Goal: Transaction & Acquisition: Book appointment/travel/reservation

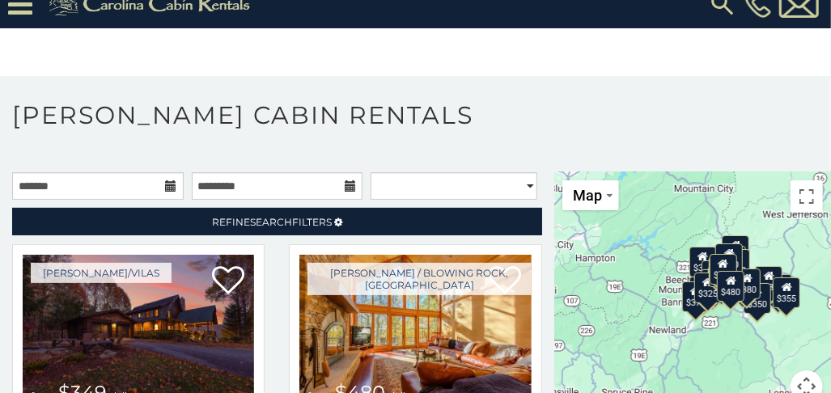
scroll to position [50, 0]
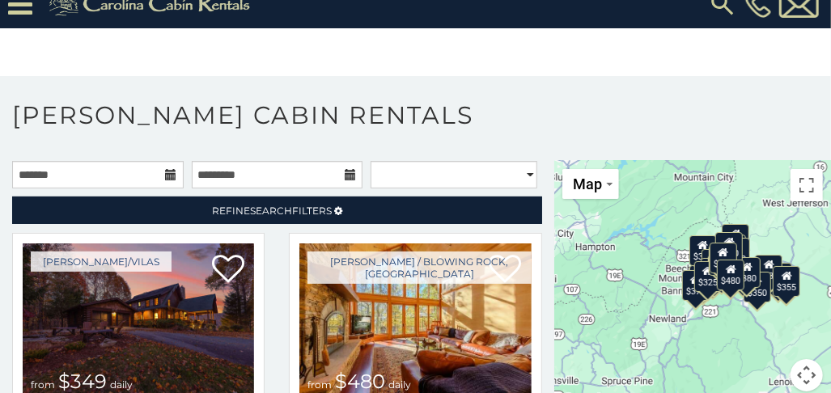
click at [698, 267] on div "$325" at bounding box center [708, 275] width 28 height 31
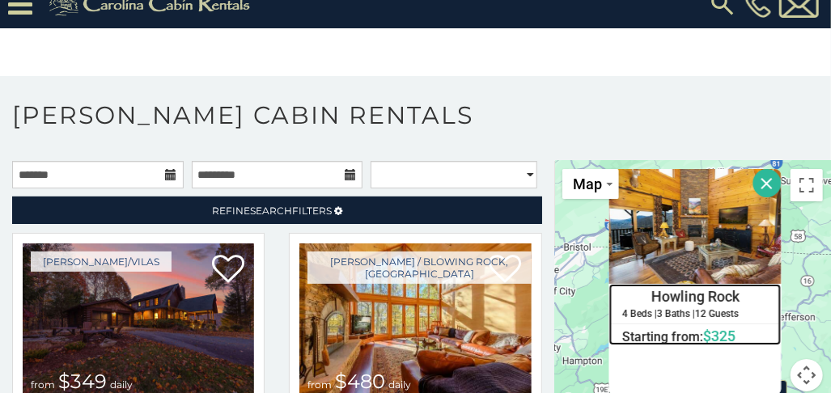
click at [768, 328] on h6 "Starting from: $325" at bounding box center [694, 336] width 171 height 16
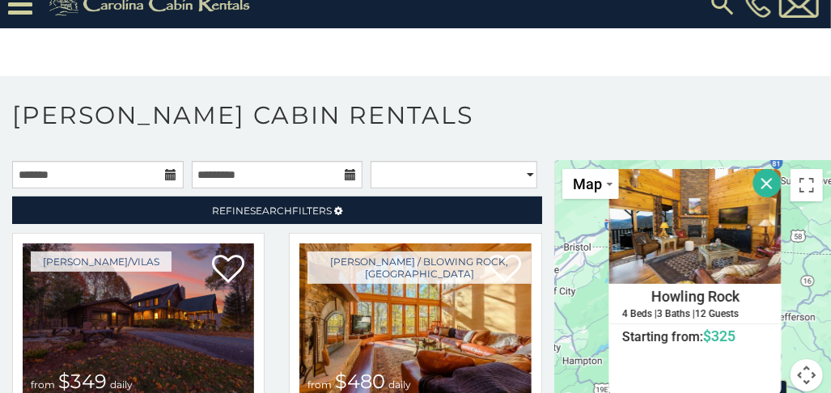
click at [756, 169] on button "Close" at bounding box center [766, 183] width 28 height 28
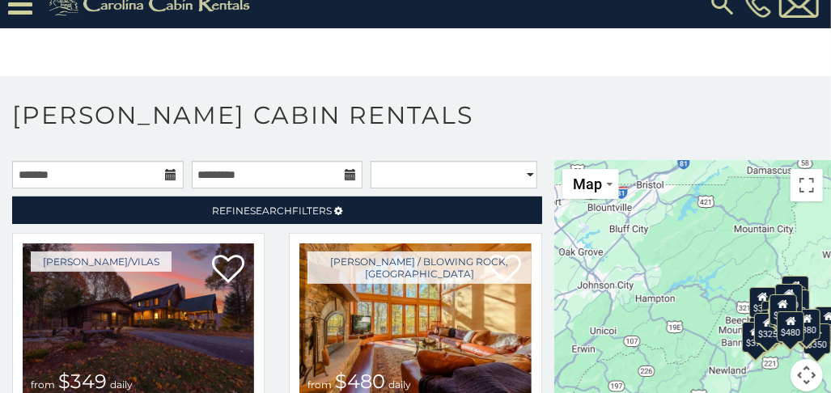
drag, startPoint x: 745, startPoint y: 274, endPoint x: 819, endPoint y: 210, distance: 97.5
click at [819, 210] on div "$349 $480 $525 $315 $355 $635 $675 $930 $400 $451 $330 $400 $485 $460 $395 $695…" at bounding box center [692, 286] width 277 height 250
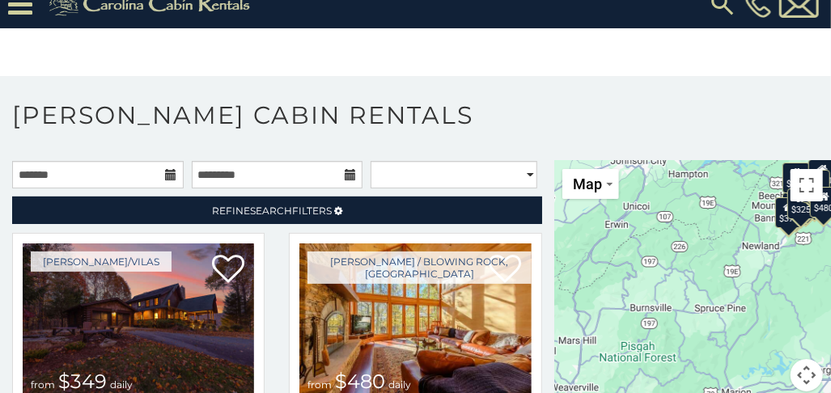
drag, startPoint x: 712, startPoint y: 253, endPoint x: 747, endPoint y: 127, distance: 130.9
click at [747, 127] on div "**********" at bounding box center [415, 247] width 831 height 294
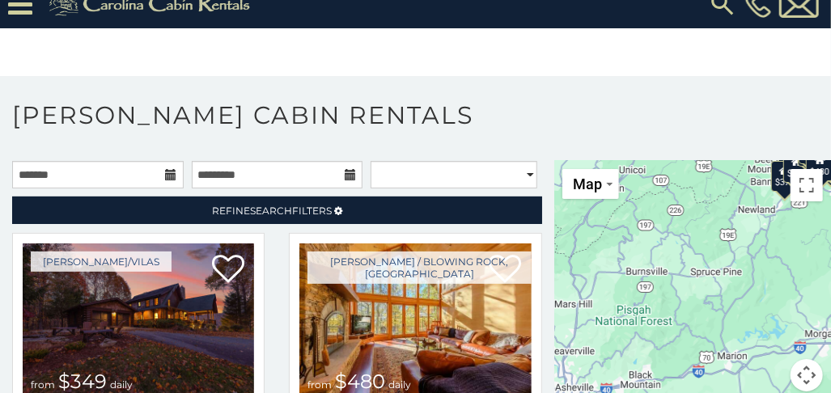
drag, startPoint x: 711, startPoint y: 251, endPoint x: 707, endPoint y: 213, distance: 38.2
click at [707, 213] on div "$349 $480 $525 $315 $355 $635 $675 $930 $400 $451 $330 $400 $485 $460 $395 $695…" at bounding box center [692, 286] width 277 height 250
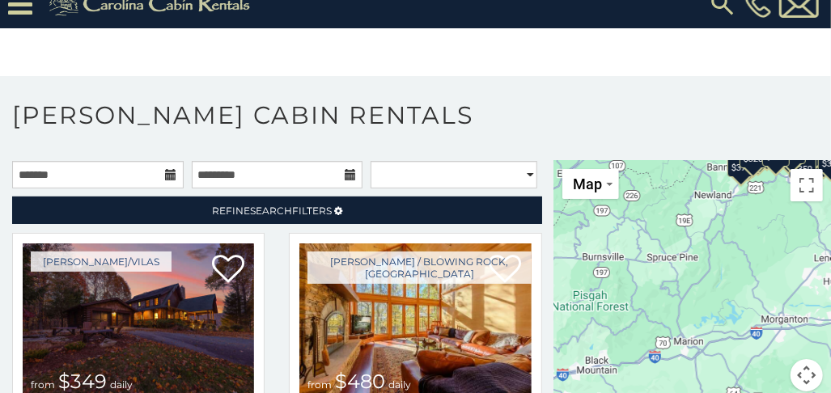
drag, startPoint x: 679, startPoint y: 298, endPoint x: 635, endPoint y: 279, distance: 48.2
click at [636, 281] on div "$349 $480 $525 $315 $355 $635 $675 $930 $400 $451 $330 $400 $485 $460 $395 $695…" at bounding box center [692, 286] width 277 height 250
click at [607, 247] on div "$349 $480 $525 $315 $355 $635 $675 $930 $400 $451 $330 $400 $485 $460 $395 $695…" at bounding box center [692, 286] width 277 height 250
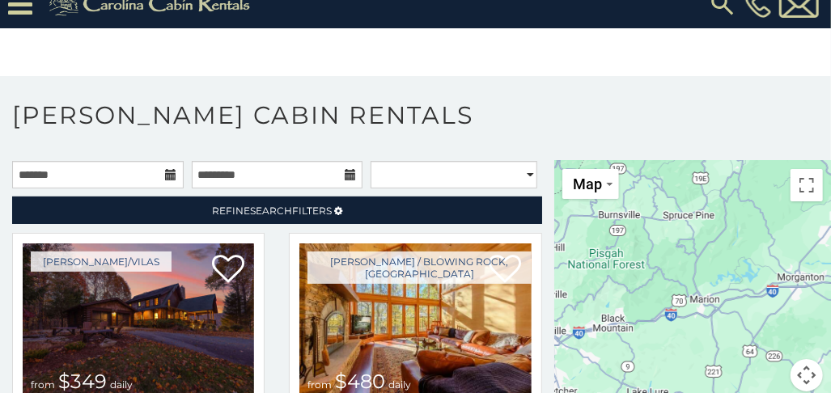
drag, startPoint x: 726, startPoint y: 291, endPoint x: 744, endPoint y: 243, distance: 51.2
click at [744, 243] on div "$349 $480 $525 $315 $355 $635 $675 $930 $400 $451 $330 $400 $485 $460 $395 $695…" at bounding box center [692, 286] width 277 height 250
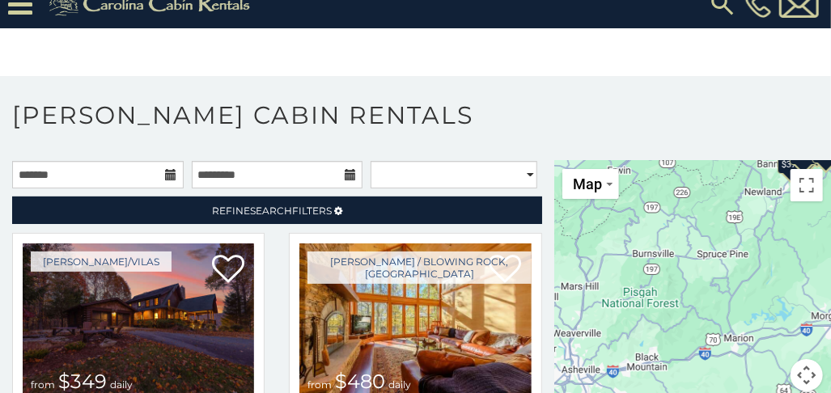
drag, startPoint x: 709, startPoint y: 318, endPoint x: 741, endPoint y: 352, distance: 46.9
click at [741, 357] on div "$349 $480 $525 $315 $355 $635 $675 $930 $400 $451 $330 $400 $485 $460 $395 $695…" at bounding box center [692, 286] width 277 height 250
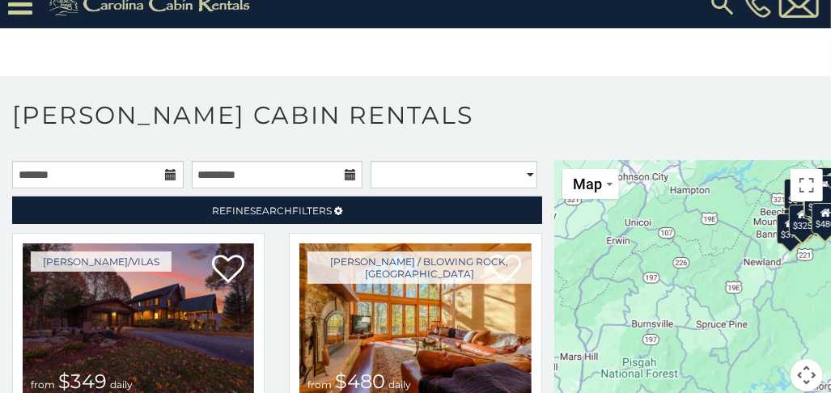
drag, startPoint x: 740, startPoint y: 261, endPoint x: 738, endPoint y: 336, distance: 74.5
click at [739, 337] on div "$349 $480 $525 $315 $355 $635 $675 $930 $400 $451 $330 $400 $485 $460 $395 $695…" at bounding box center [692, 286] width 277 height 250
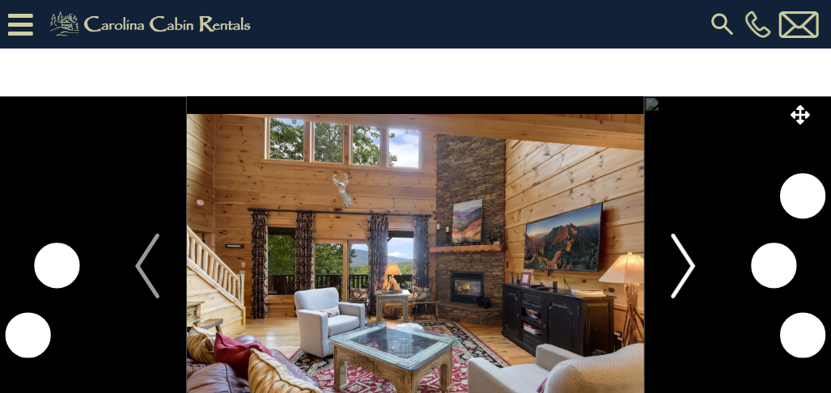
click at [692, 265] on img "Next" at bounding box center [683, 266] width 24 height 65
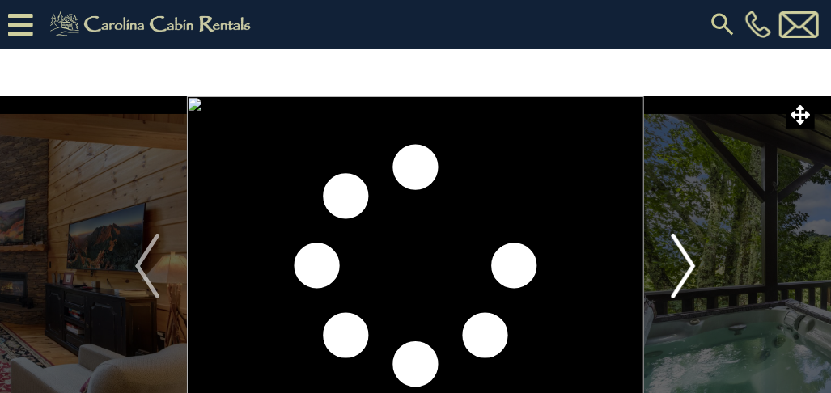
click at [692, 265] on img "Next" at bounding box center [683, 266] width 24 height 65
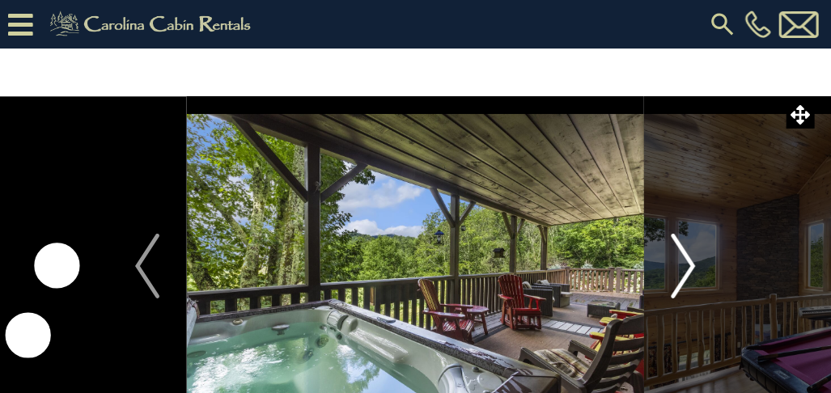
click at [692, 269] on img "Next" at bounding box center [683, 266] width 24 height 65
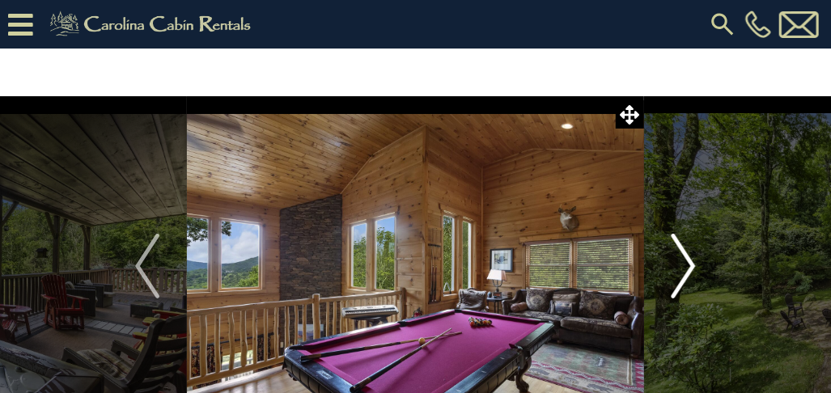
click at [692, 273] on img "Next" at bounding box center [683, 266] width 24 height 65
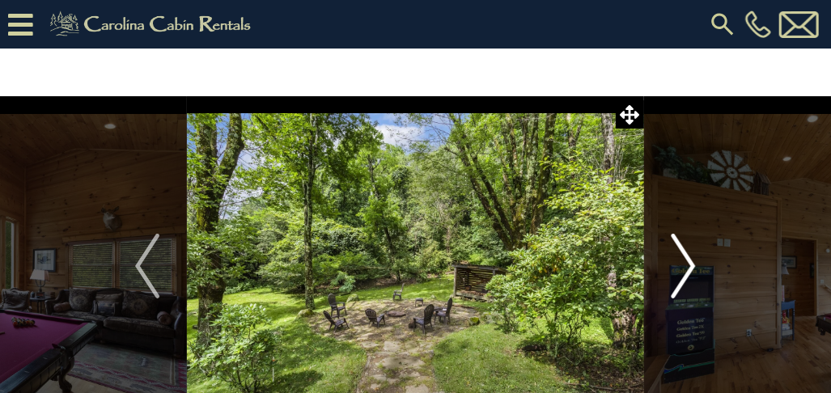
click at [692, 273] on img "Next" at bounding box center [683, 266] width 24 height 65
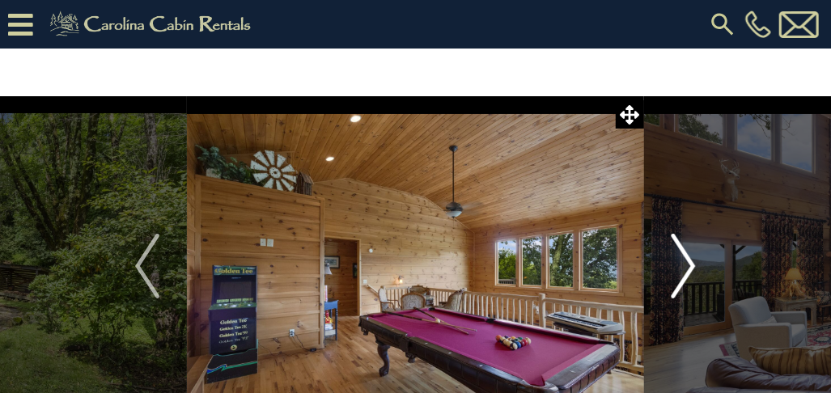
click at [692, 265] on img "Next" at bounding box center [683, 266] width 24 height 65
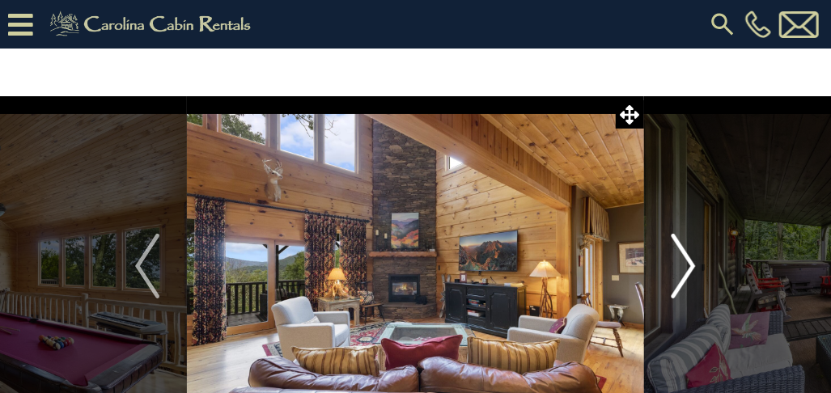
click at [692, 267] on img "Next" at bounding box center [683, 266] width 24 height 65
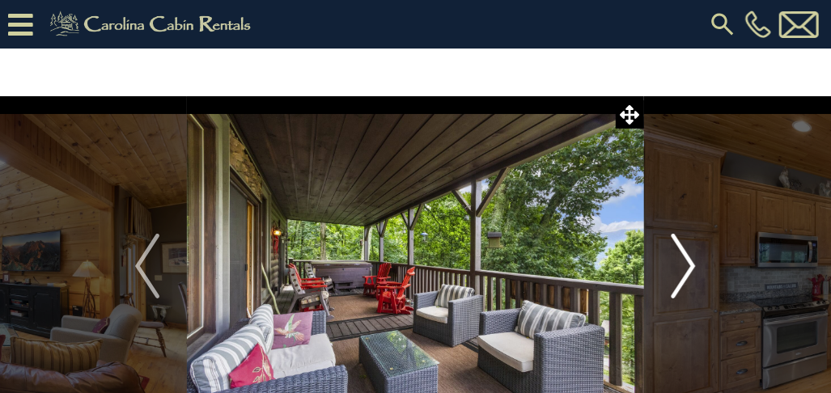
click at [692, 267] on img "Next" at bounding box center [683, 266] width 24 height 65
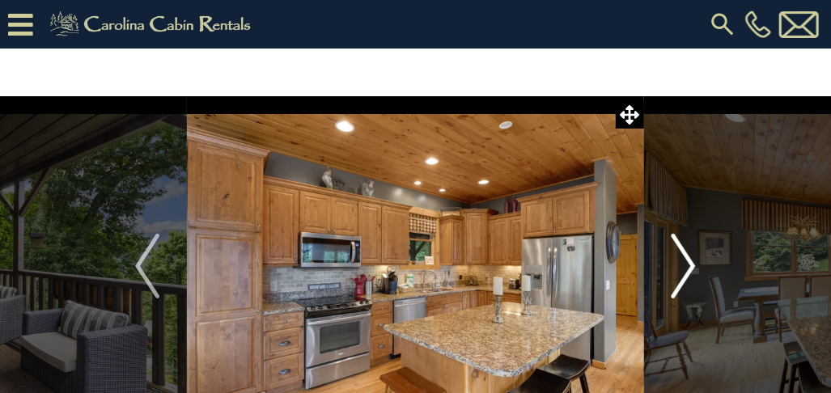
click at [692, 267] on img "Next" at bounding box center [683, 266] width 24 height 65
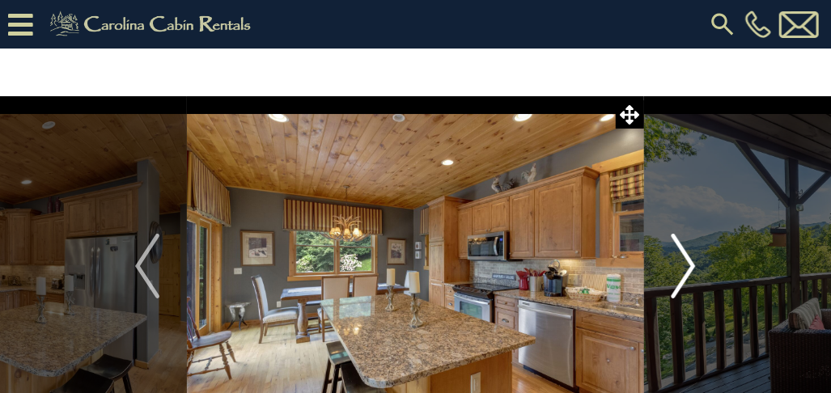
click at [692, 267] on img "Next" at bounding box center [683, 266] width 24 height 65
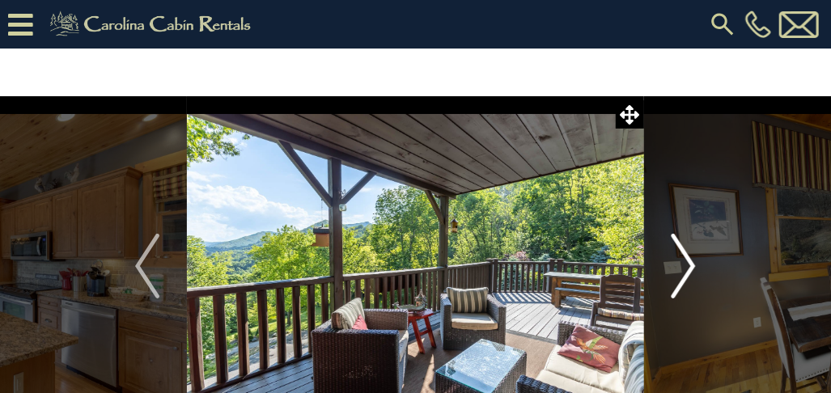
click at [692, 267] on img "Next" at bounding box center [683, 266] width 24 height 65
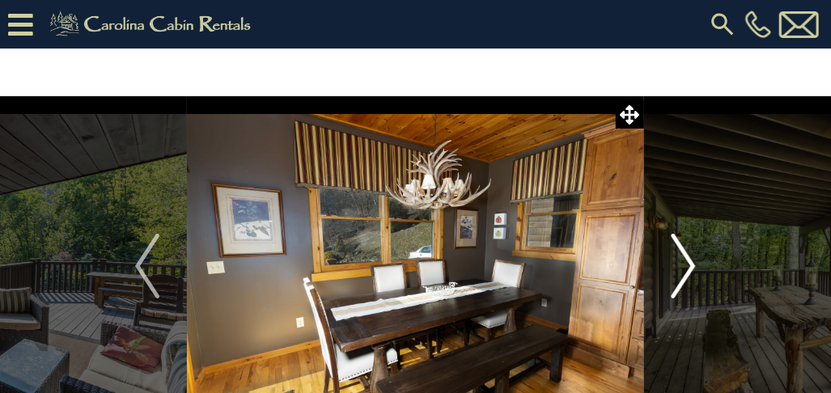
click at [692, 267] on img "Next" at bounding box center [683, 266] width 24 height 65
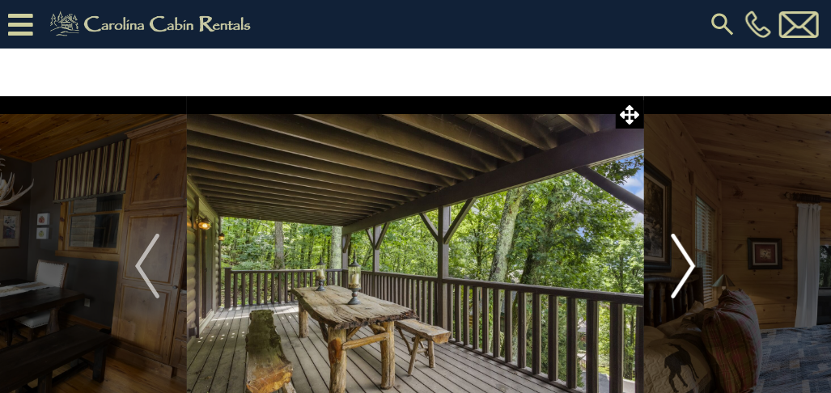
click at [688, 261] on img "Next" at bounding box center [683, 266] width 24 height 65
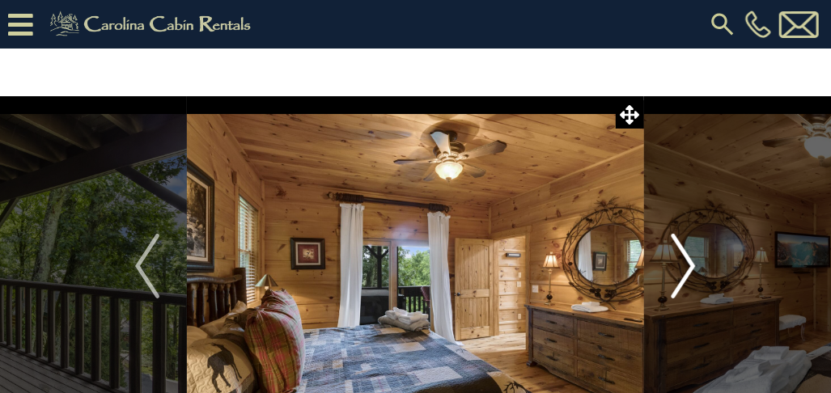
click at [690, 268] on img "Next" at bounding box center [683, 266] width 24 height 65
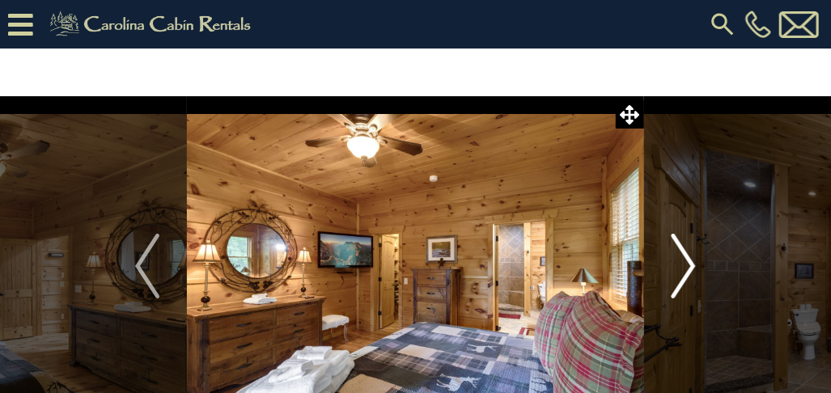
click at [690, 268] on img "Next" at bounding box center [683, 266] width 24 height 65
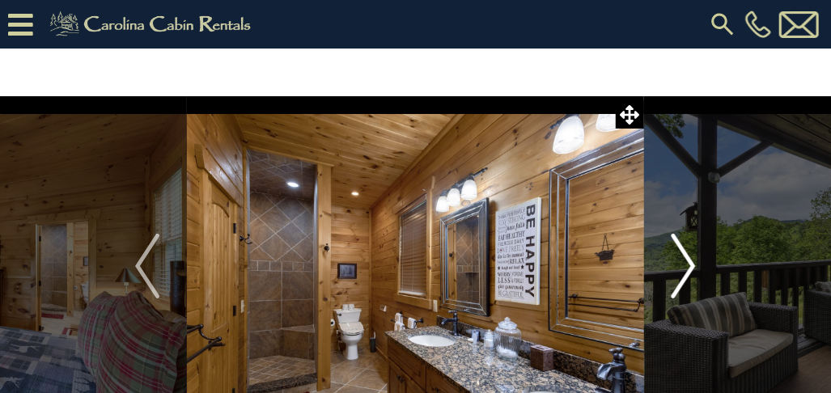
click at [694, 266] on img "Next" at bounding box center [683, 266] width 24 height 65
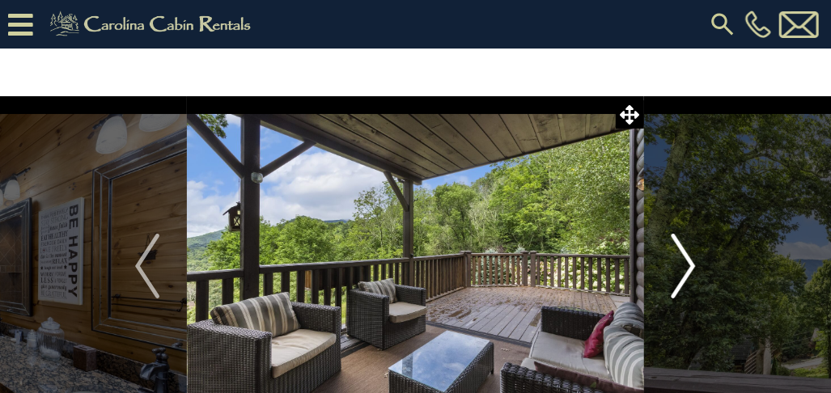
click at [697, 265] on button "Next" at bounding box center [683, 266] width 79 height 340
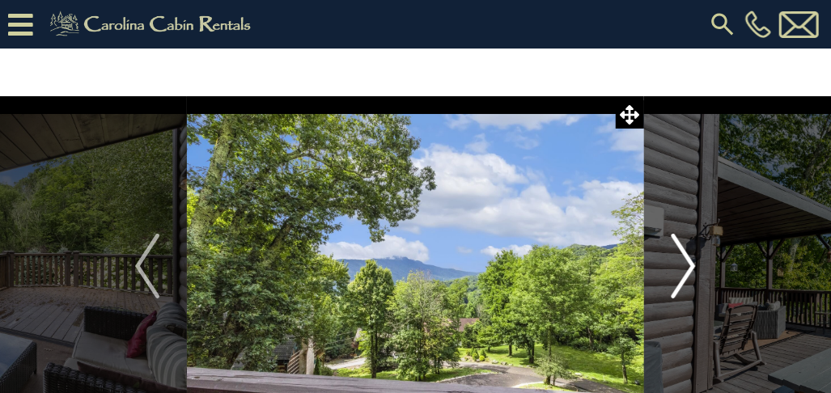
click at [692, 268] on img "Next" at bounding box center [683, 266] width 24 height 65
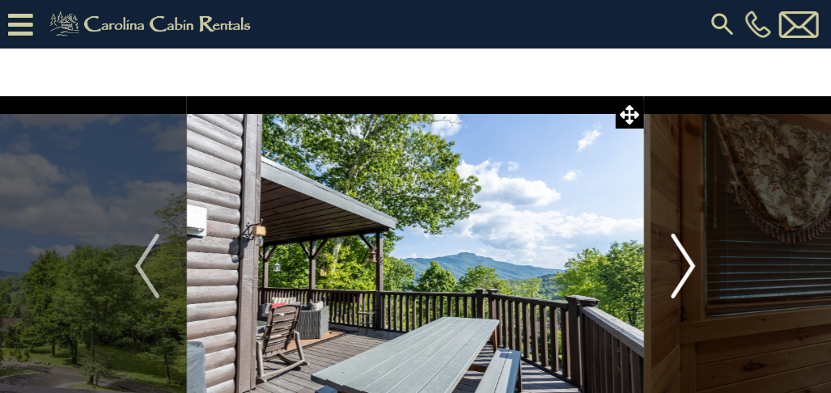
click at [692, 267] on img "Next" at bounding box center [683, 266] width 24 height 65
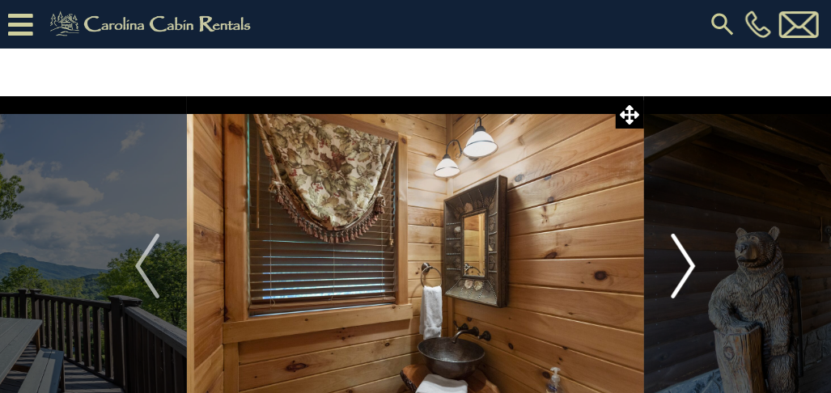
click at [689, 261] on img "Next" at bounding box center [683, 266] width 24 height 65
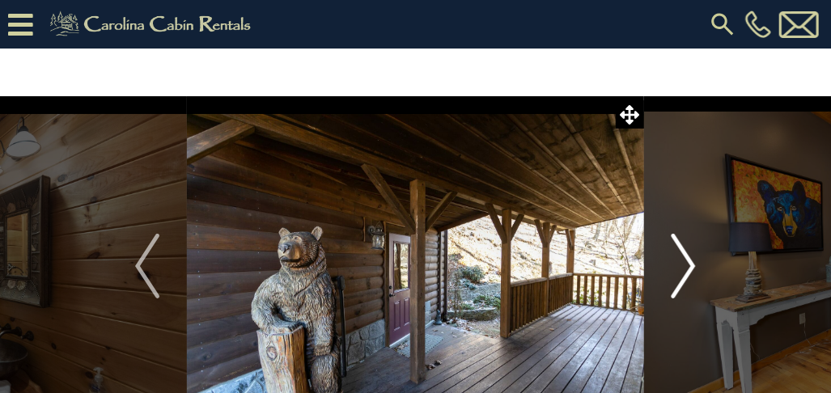
click at [689, 265] on img "Next" at bounding box center [683, 266] width 24 height 65
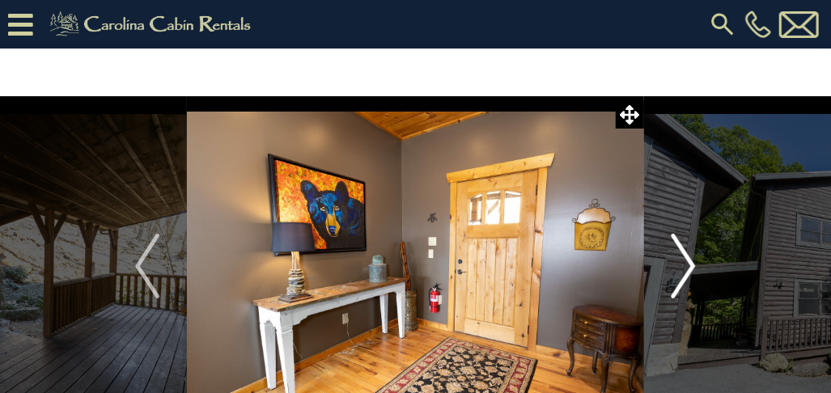
click at [691, 264] on img "Next" at bounding box center [683, 266] width 24 height 65
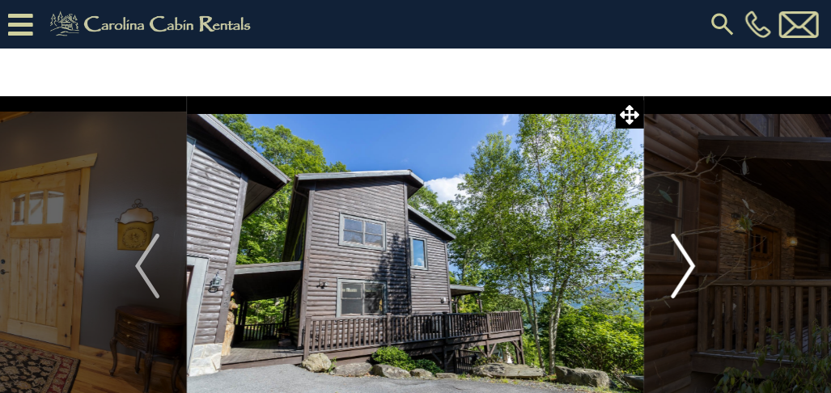
click at [691, 264] on img "Next" at bounding box center [683, 266] width 24 height 65
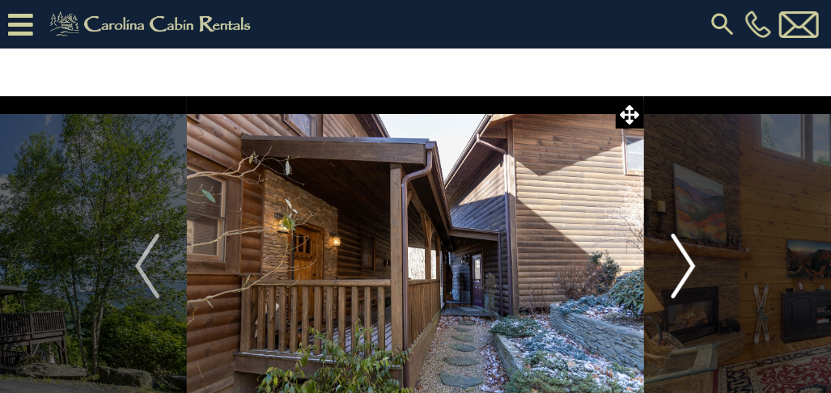
click at [691, 263] on img "Next" at bounding box center [683, 266] width 24 height 65
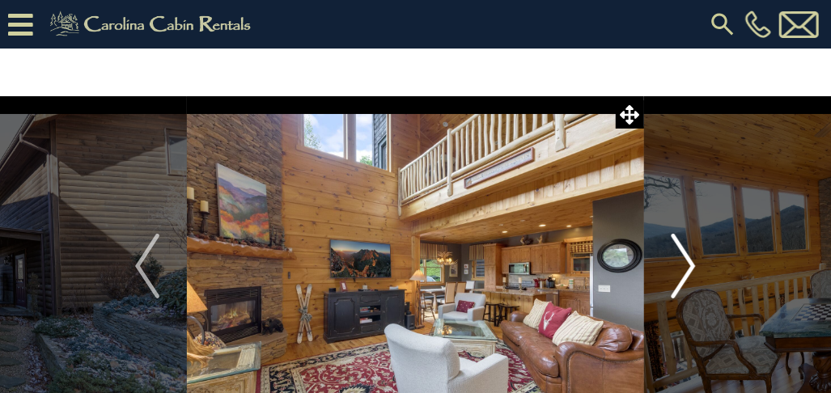
click at [691, 263] on img "Next" at bounding box center [683, 266] width 24 height 65
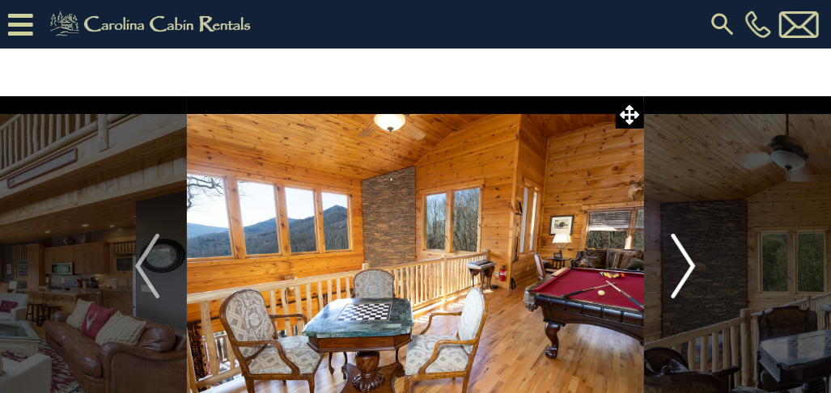
click at [691, 263] on img "Next" at bounding box center [683, 266] width 24 height 65
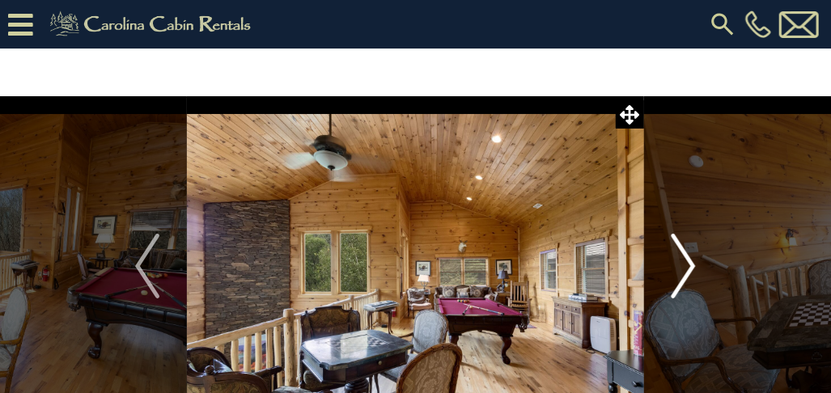
click at [691, 263] on img "Next" at bounding box center [683, 266] width 24 height 65
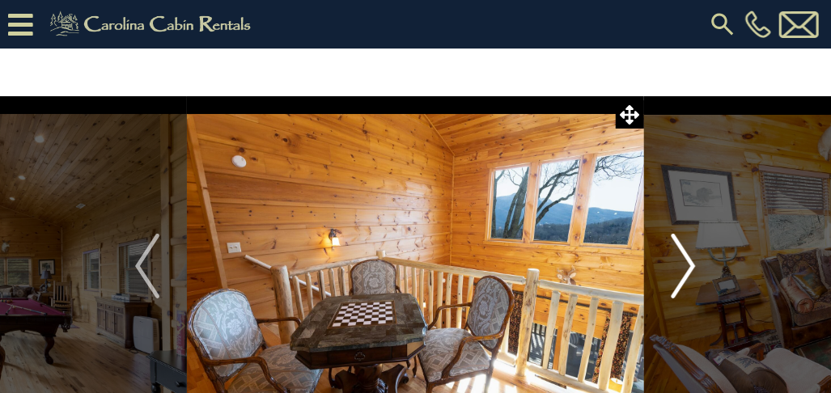
click at [691, 263] on img "Next" at bounding box center [683, 266] width 24 height 65
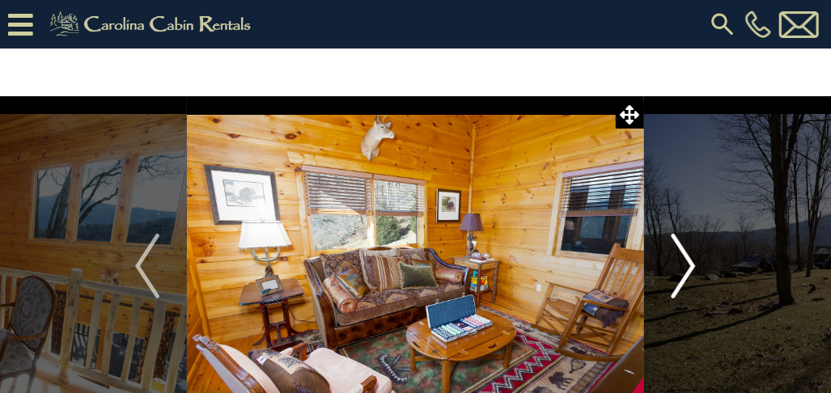
click at [691, 263] on img "Next" at bounding box center [683, 266] width 24 height 65
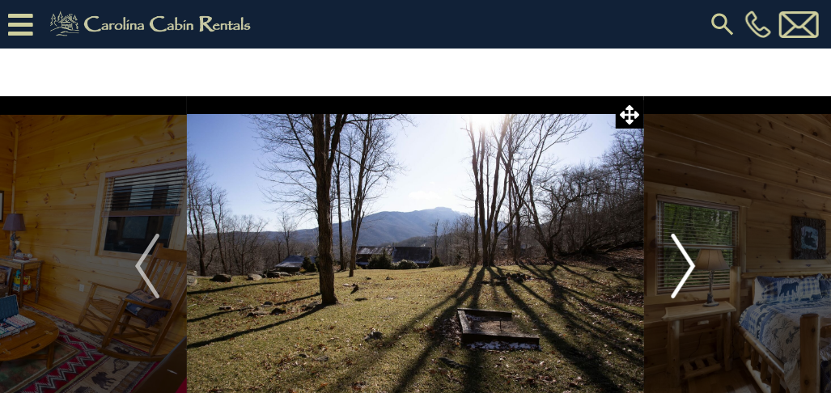
click at [691, 263] on img "Next" at bounding box center [683, 266] width 24 height 65
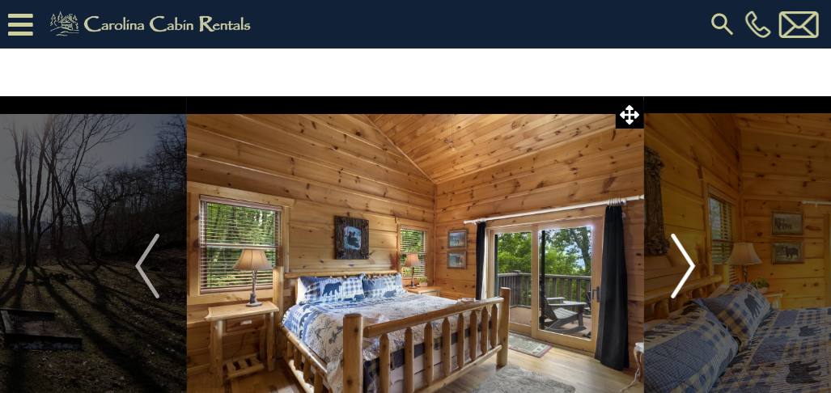
click at [691, 263] on img "Next" at bounding box center [683, 266] width 24 height 65
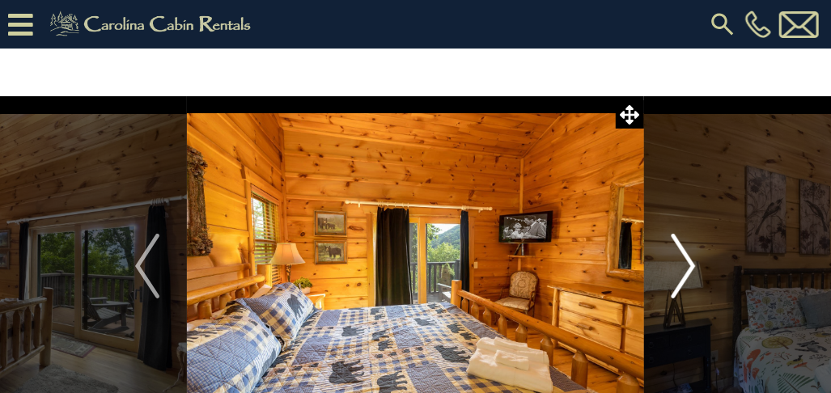
click at [691, 263] on img "Next" at bounding box center [683, 266] width 24 height 65
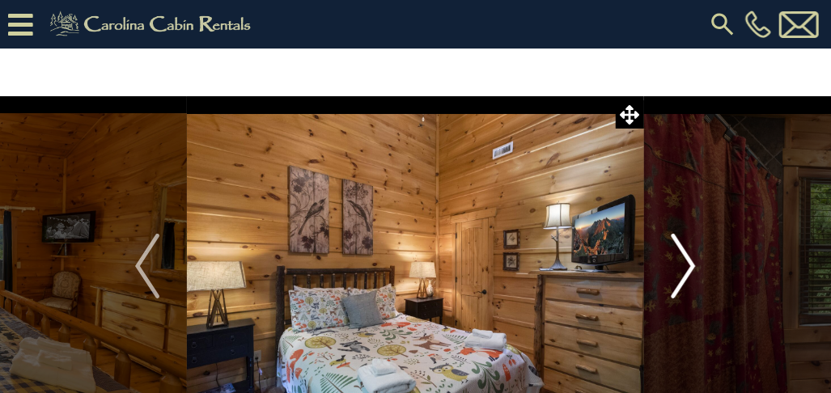
click at [691, 263] on img "Next" at bounding box center [683, 266] width 24 height 65
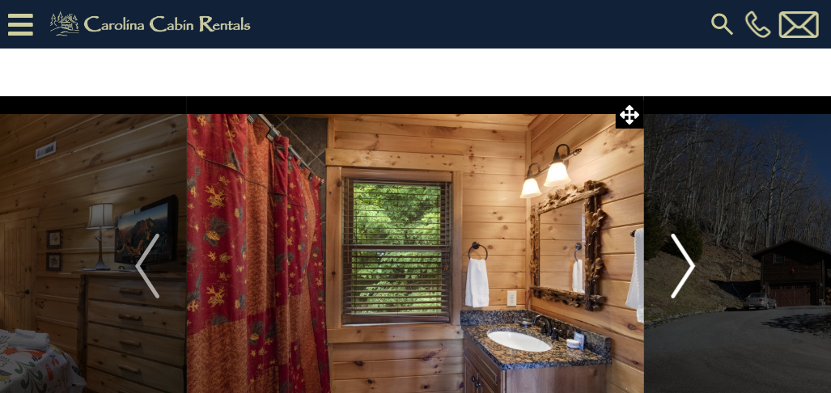
click at [691, 263] on img "Next" at bounding box center [683, 266] width 24 height 65
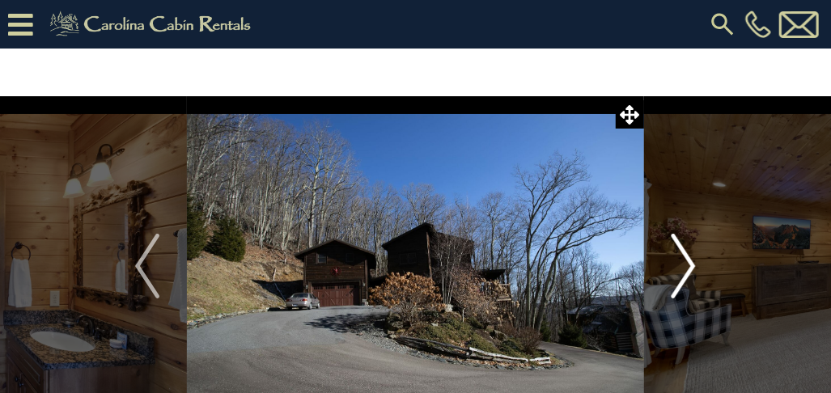
click at [691, 263] on img "Next" at bounding box center [683, 266] width 24 height 65
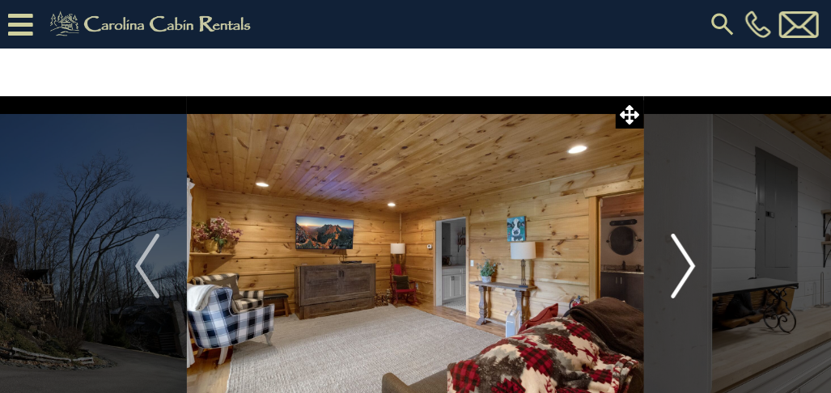
click at [691, 263] on img "Next" at bounding box center [683, 266] width 24 height 65
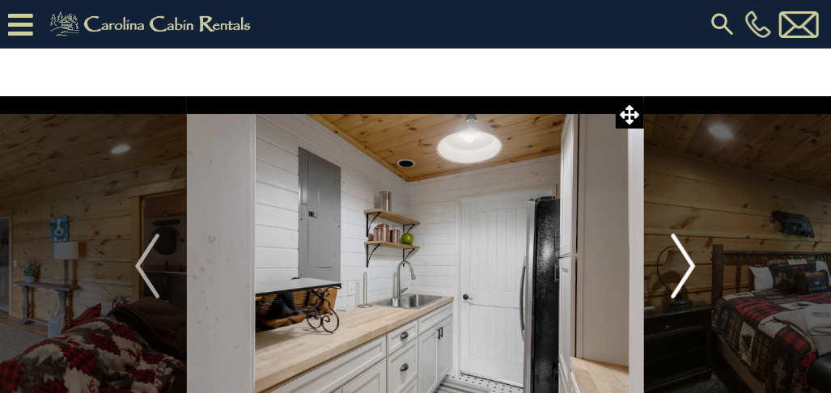
click at [691, 263] on img "Next" at bounding box center [683, 266] width 24 height 65
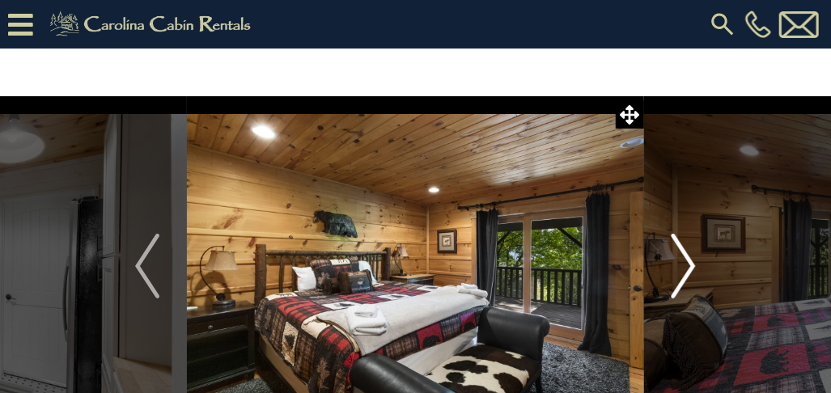
click at [691, 263] on img "Next" at bounding box center [683, 266] width 24 height 65
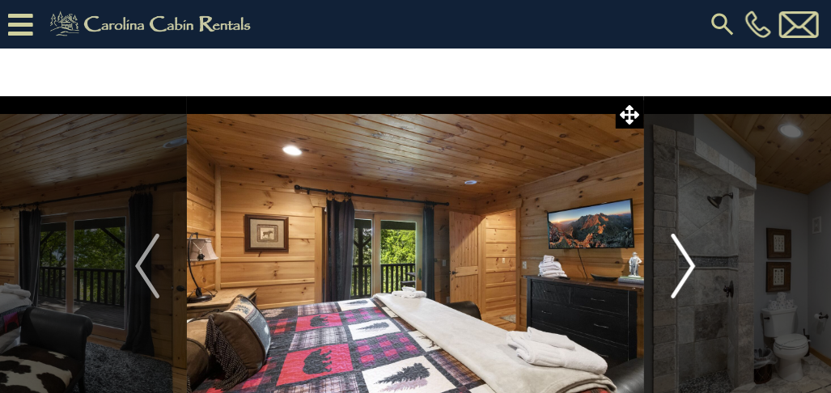
click at [691, 263] on img "Next" at bounding box center [683, 266] width 24 height 65
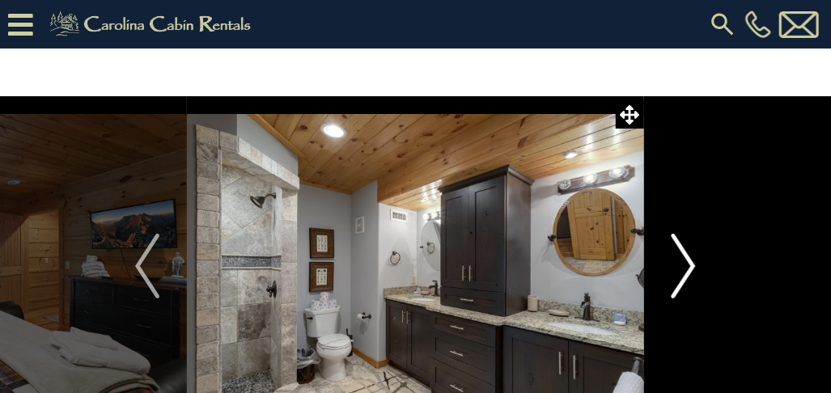
click at [691, 263] on img "Next" at bounding box center [683, 266] width 24 height 65
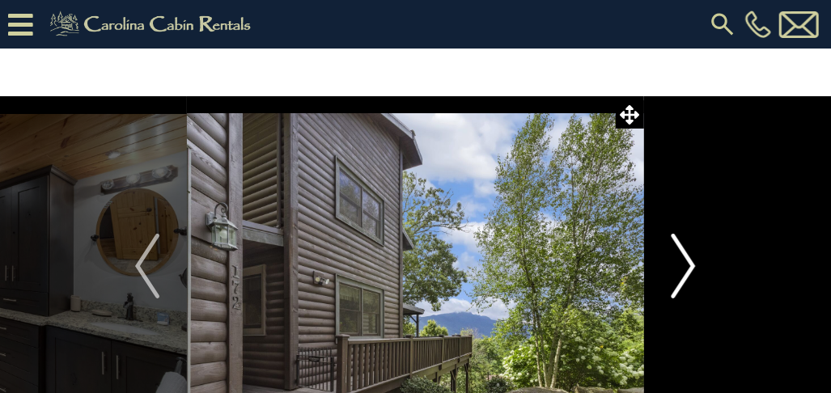
click at [691, 263] on img "Next" at bounding box center [683, 266] width 24 height 65
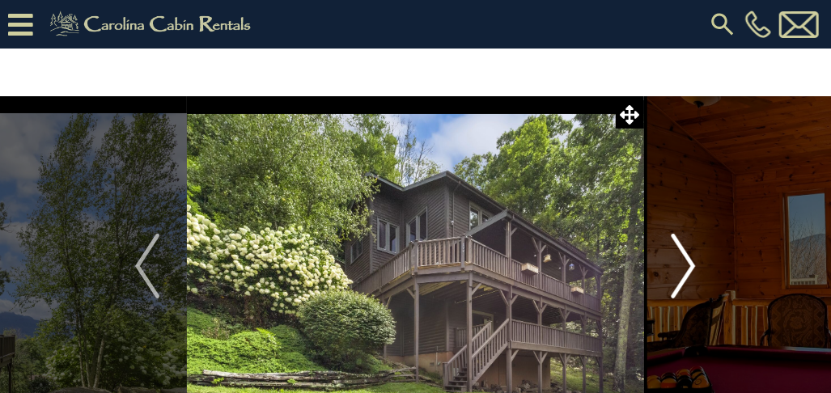
click at [692, 267] on img "Next" at bounding box center [683, 266] width 24 height 65
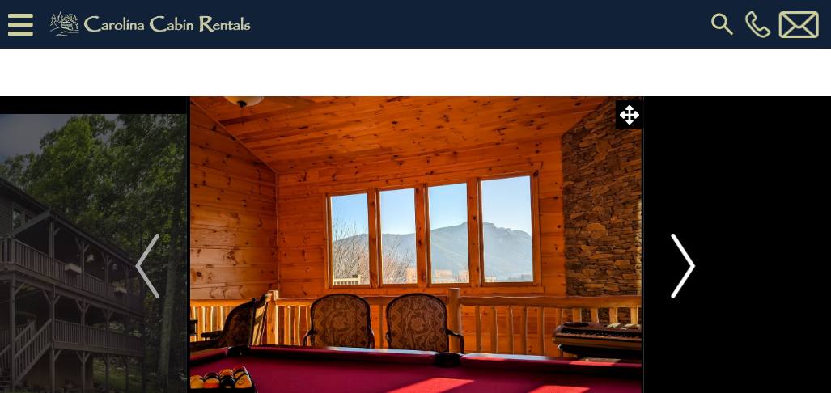
click at [692, 267] on img "Next" at bounding box center [683, 266] width 24 height 65
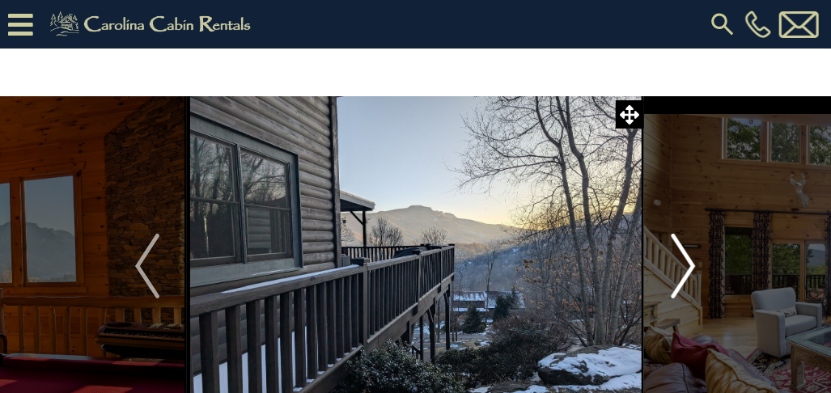
click at [699, 269] on button "Next" at bounding box center [683, 266] width 79 height 340
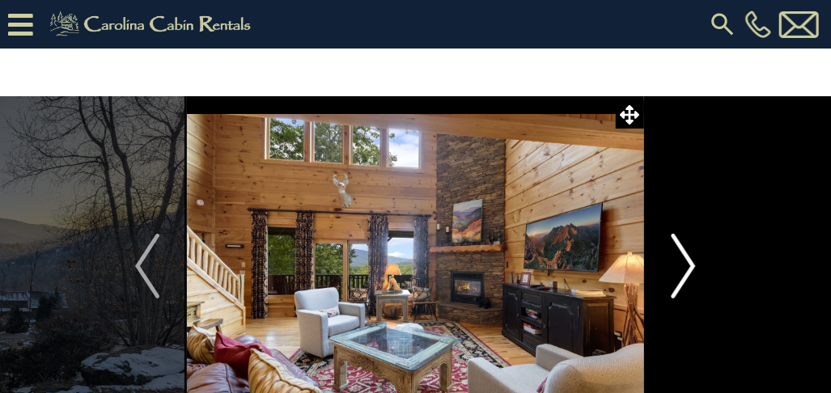
click at [694, 269] on img "Next" at bounding box center [683, 266] width 24 height 65
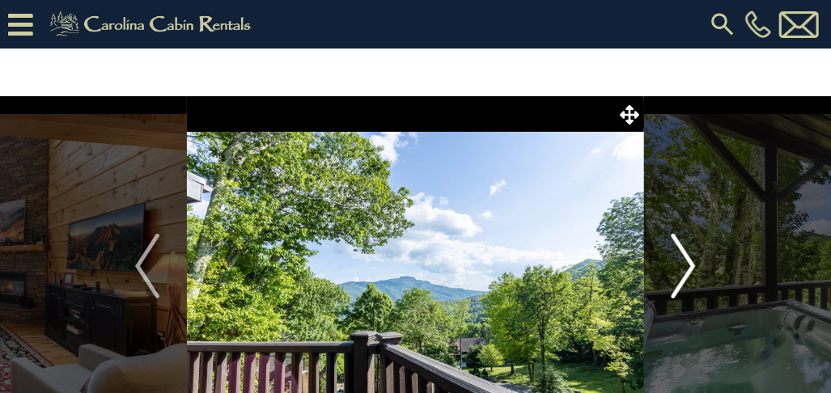
click at [694, 269] on img "Next" at bounding box center [683, 266] width 24 height 65
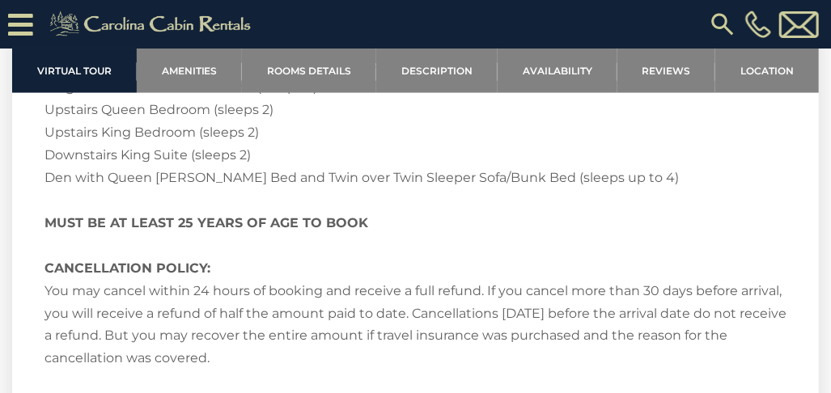
scroll to position [3558, 0]
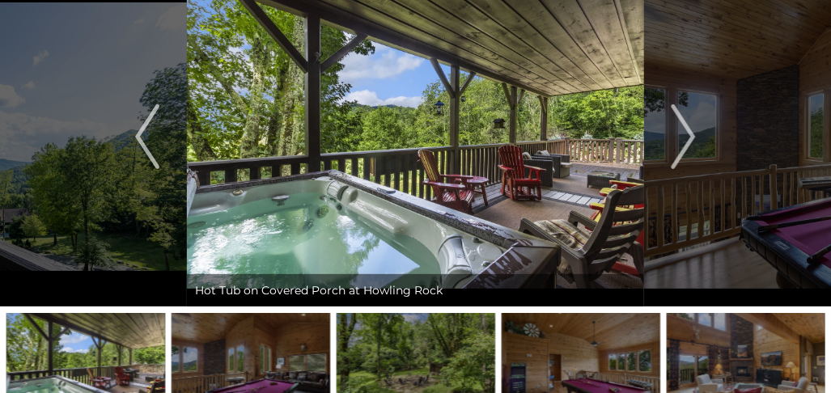
scroll to position [0, 0]
